Goal: Information Seeking & Learning: Learn about a topic

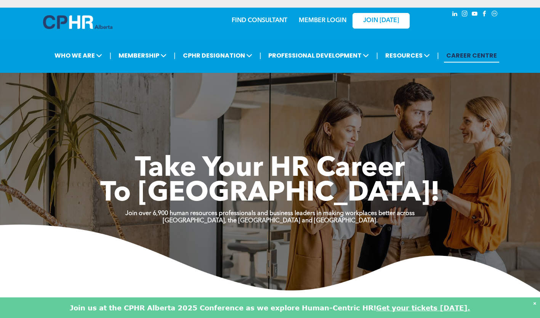
click at [474, 60] on link "CAREER CENTRE" at bounding box center [471, 55] width 55 height 14
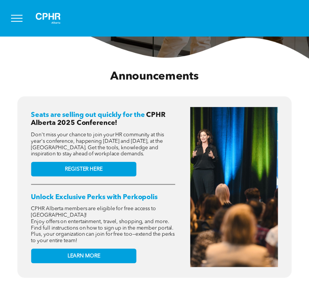
scroll to position [267, 0]
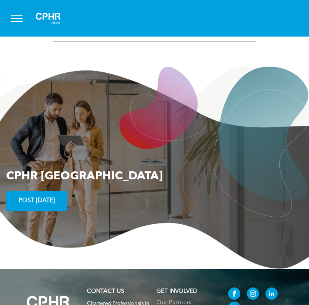
scroll to position [1277, 0]
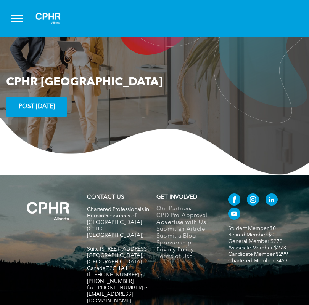
click at [181, 220] on span "Advertise with Us" at bounding box center [181, 223] width 50 height 7
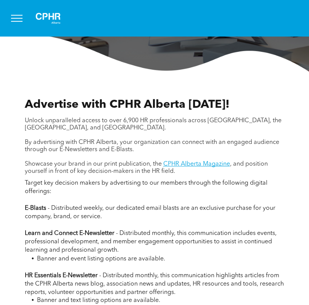
scroll to position [267, 0]
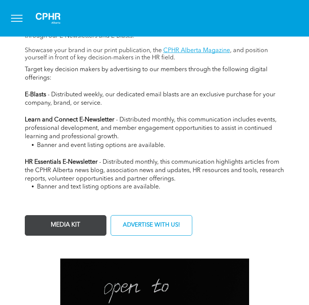
click at [72, 228] on span "MEDIA KIT" at bounding box center [65, 225] width 35 height 15
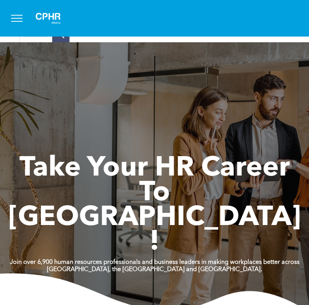
click at [24, 24] on button "menu" at bounding box center [17, 18] width 20 height 20
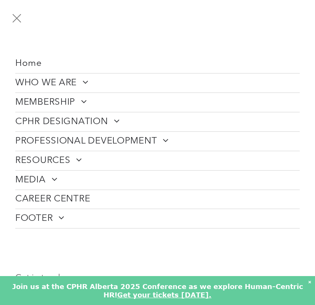
click at [67, 122] on span "CPHR DESIGNATION" at bounding box center [67, 121] width 104 height 11
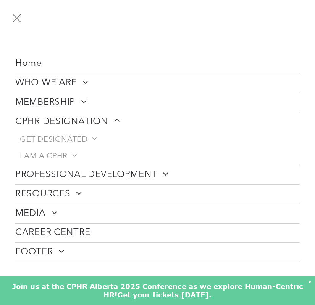
click at [68, 100] on span "MEMBERSHIP" at bounding box center [51, 102] width 72 height 11
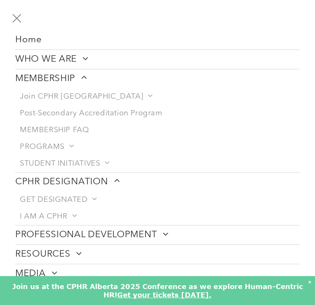
scroll to position [38, 0]
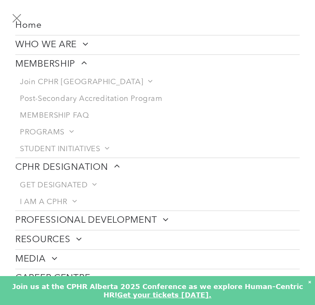
click at [51, 244] on span "RESOURCES" at bounding box center [48, 240] width 67 height 11
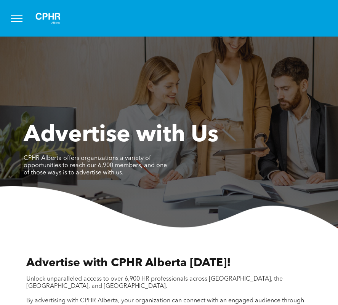
click at [13, 18] on span "menu" at bounding box center [16, 18] width 11 height 1
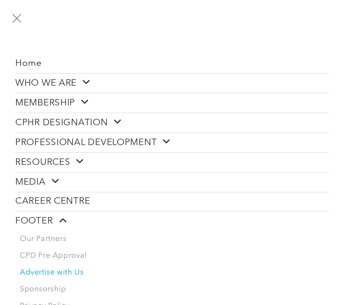
click at [85, 138] on span "PROFESSIONAL DEVELOPMENT" at bounding box center [93, 143] width 156 height 12
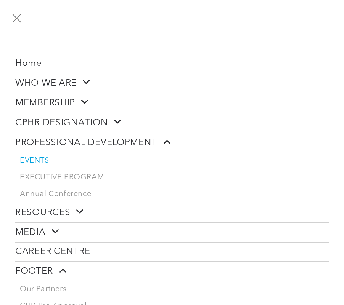
click at [37, 158] on span "EVENTS" at bounding box center [34, 160] width 29 height 9
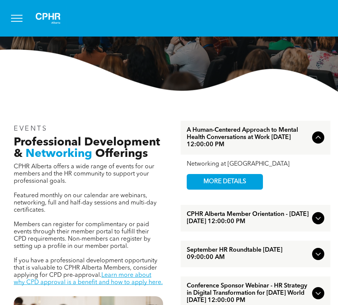
scroll to position [191, 0]
